Goal: Navigation & Orientation: Find specific page/section

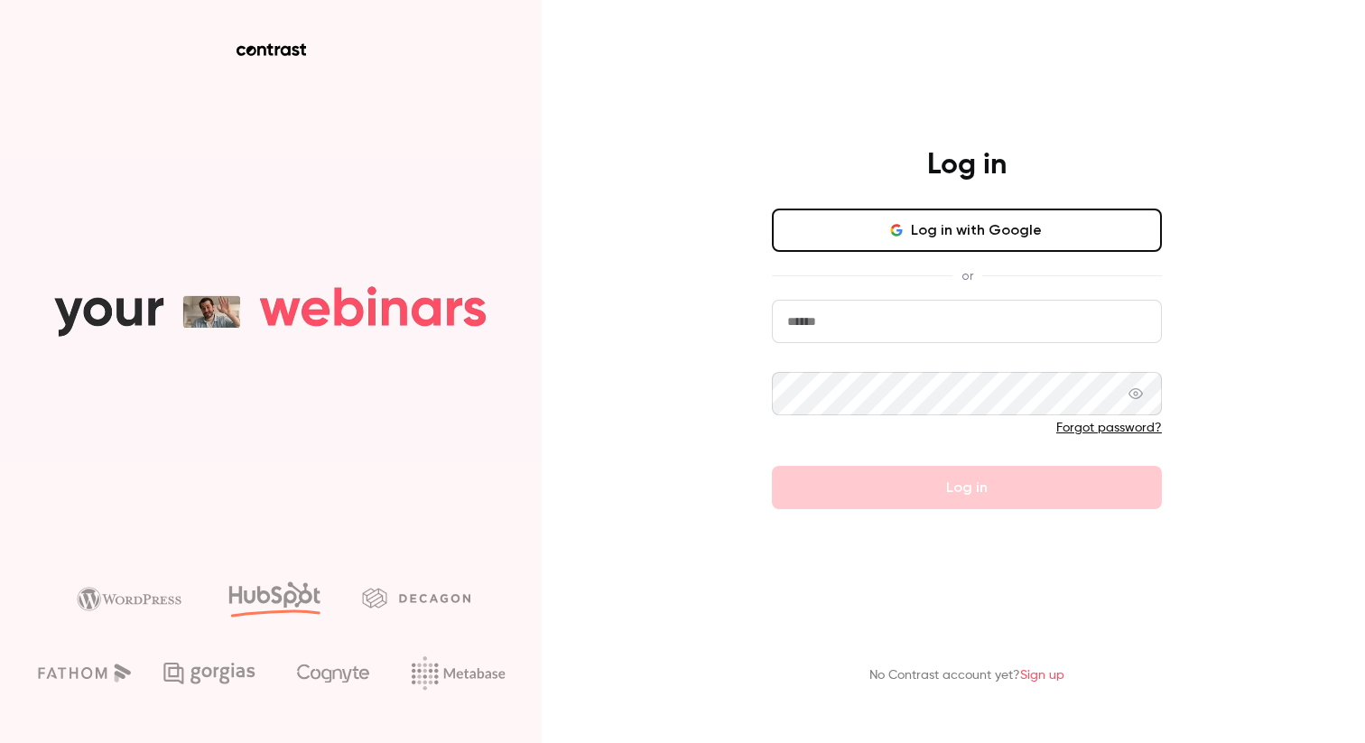
click at [869, 241] on button "Log in with Google" at bounding box center [967, 230] width 390 height 43
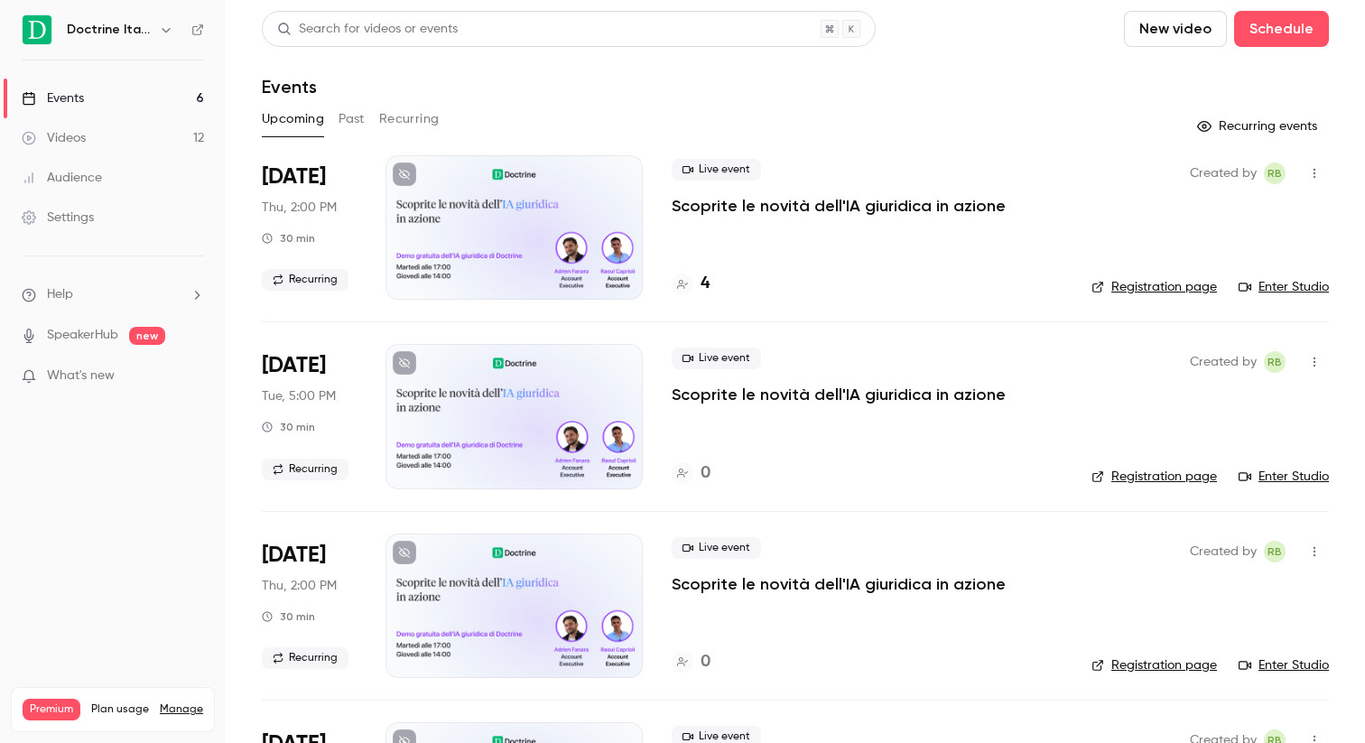
click at [155, 25] on button "button" at bounding box center [166, 30] width 22 height 22
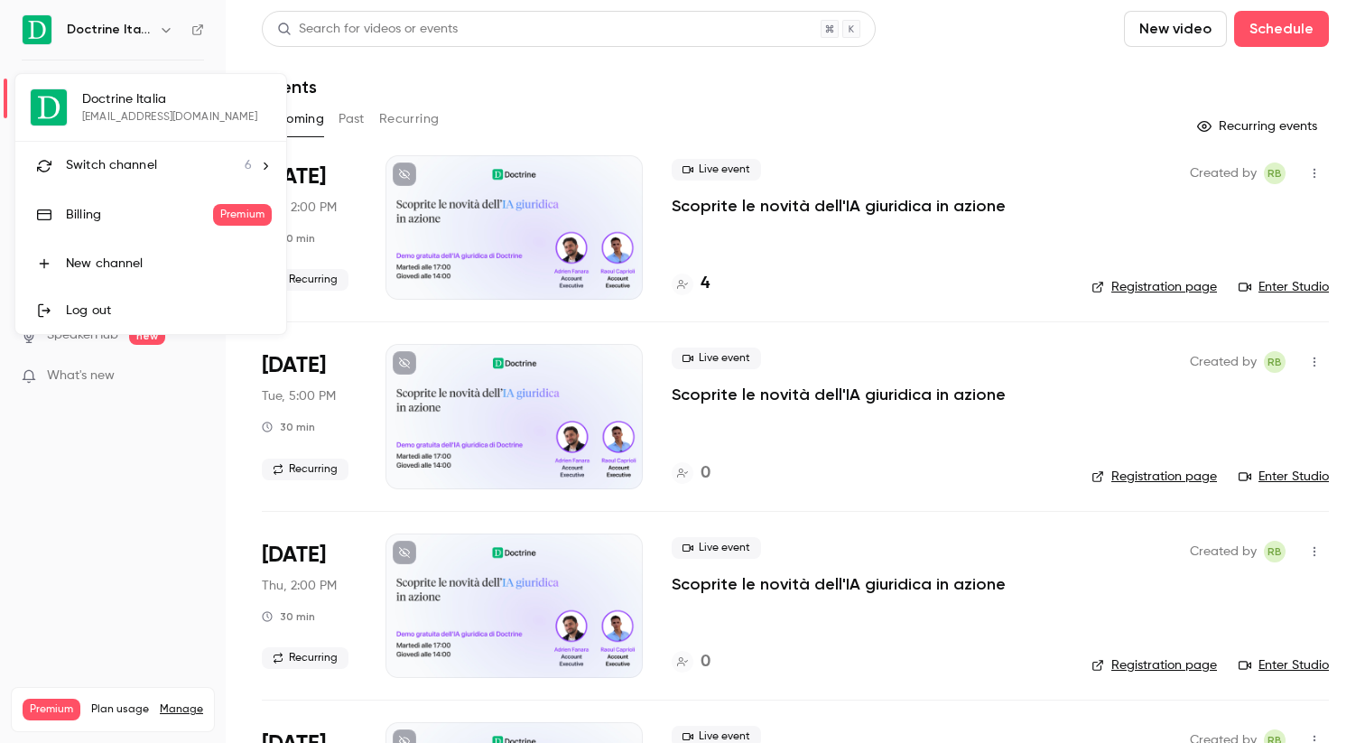
click at [154, 25] on div at bounding box center [682, 371] width 1365 height 743
